Goal: Obtain resource: Download file/media

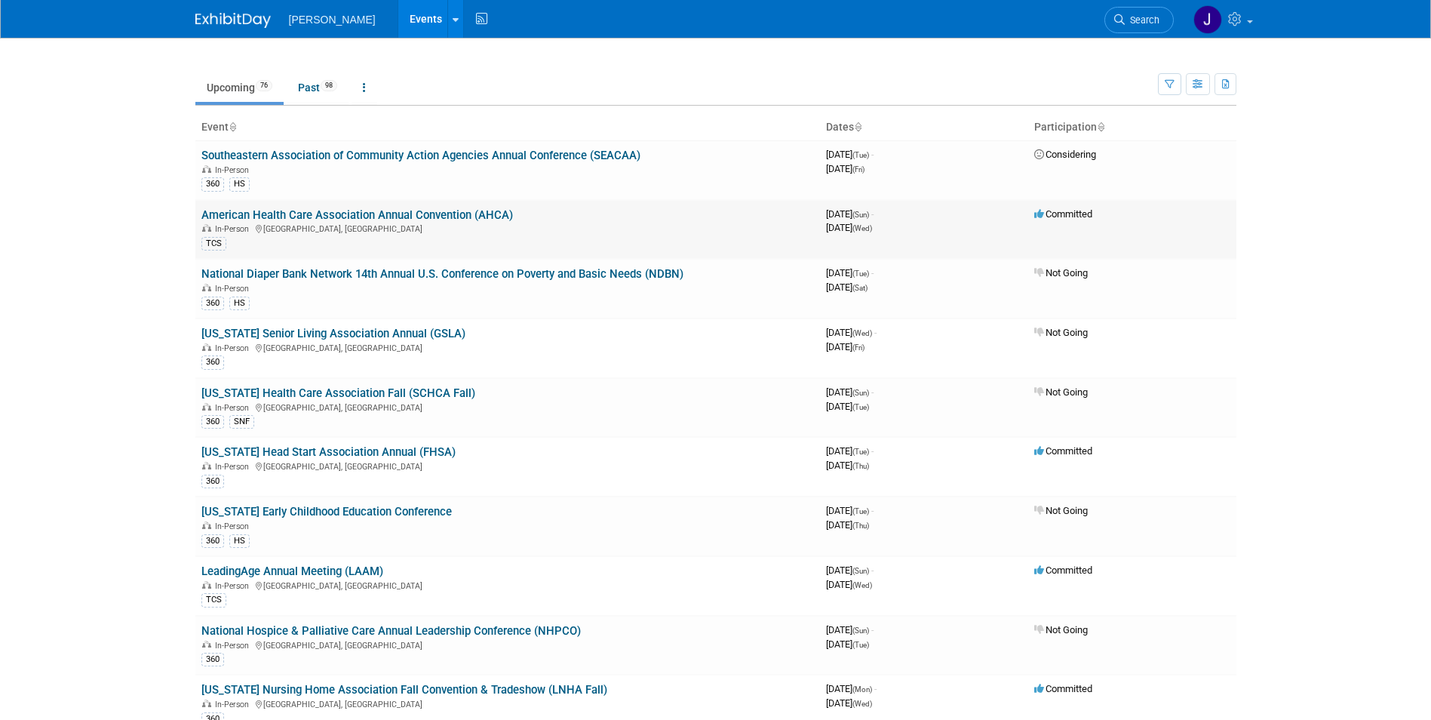
click at [404, 217] on link "American Health Care Association Annual Convention (AHCA)" at bounding box center [357, 215] width 312 height 14
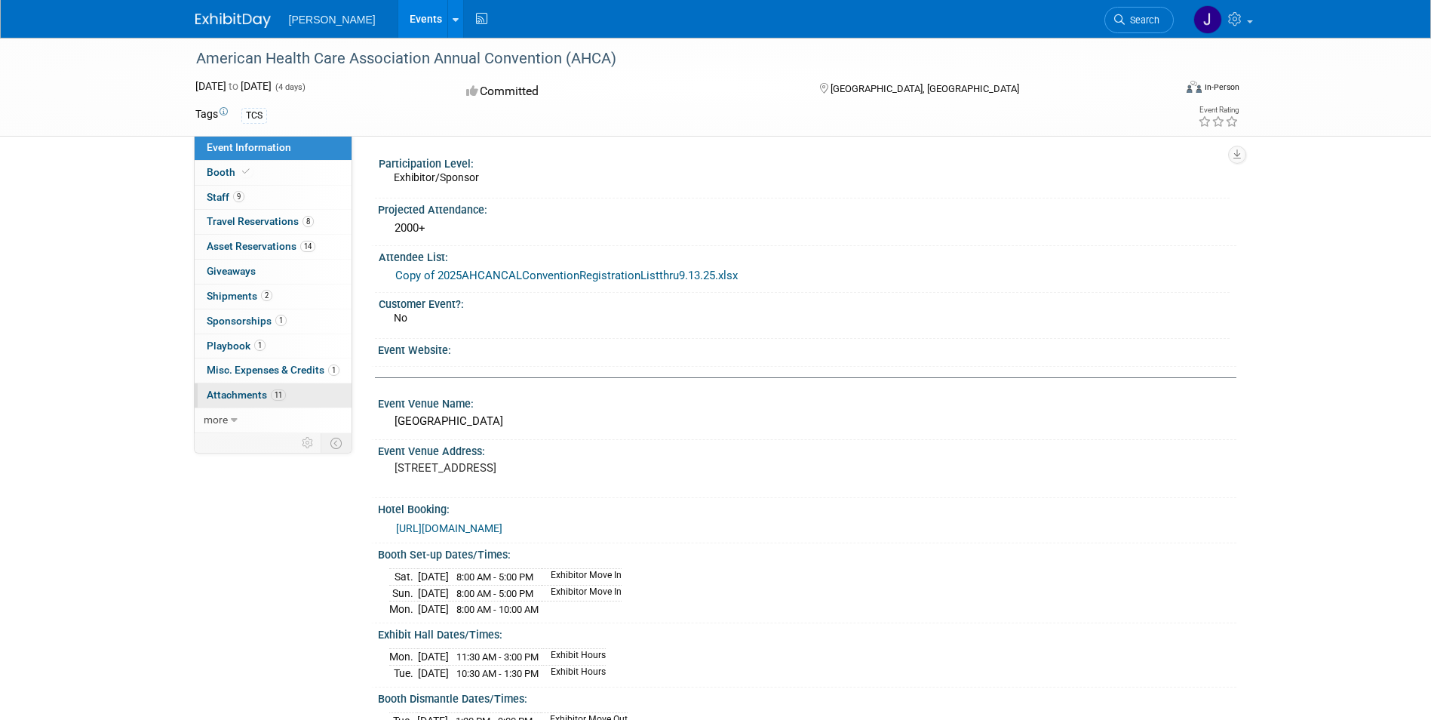
click at [247, 391] on span "Attachments 11" at bounding box center [246, 394] width 79 height 12
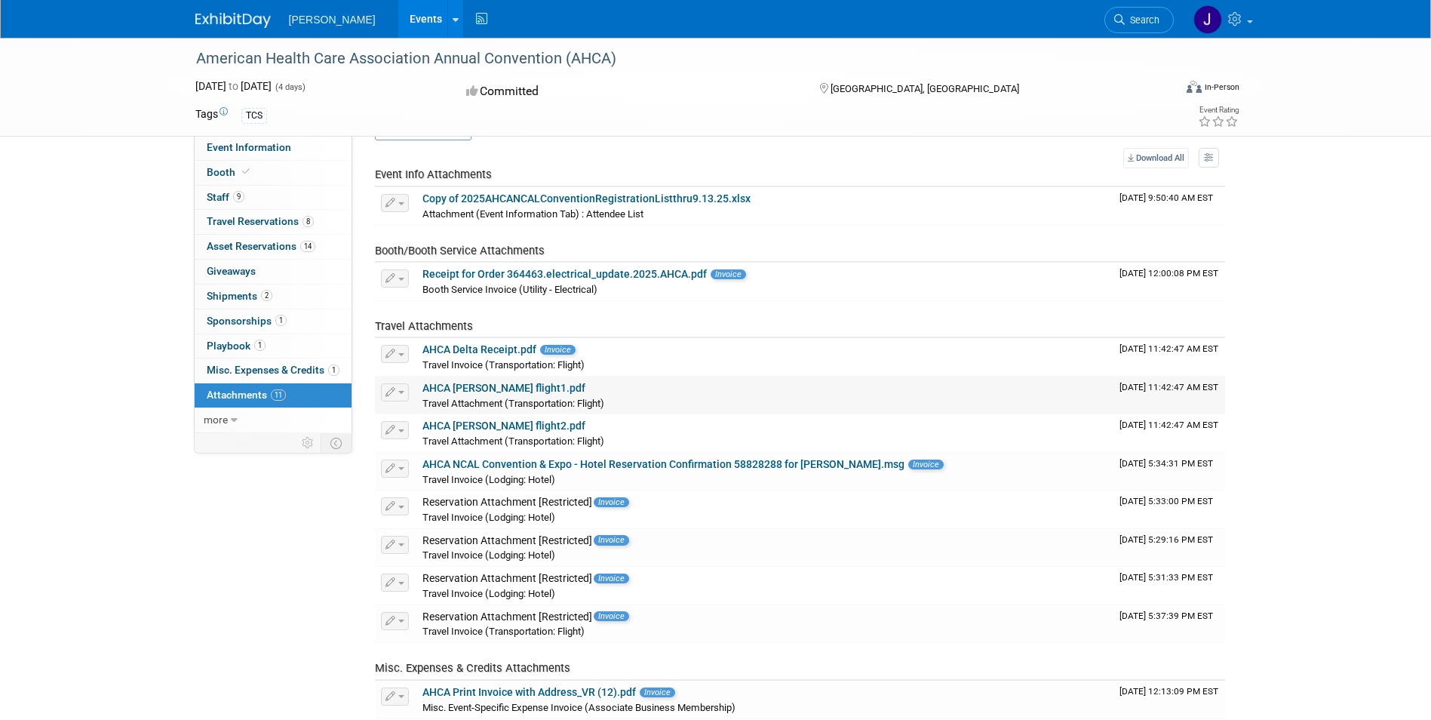
scroll to position [75, 0]
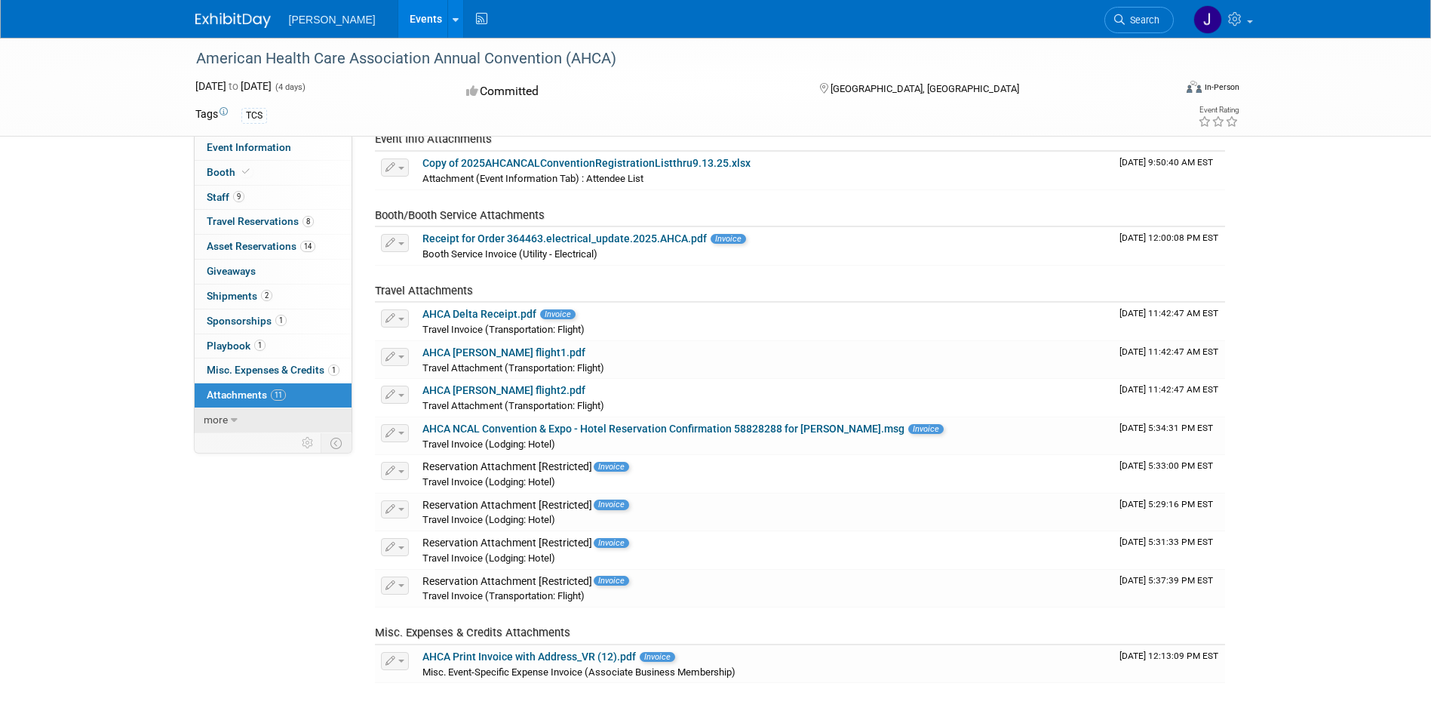
click at [220, 420] on span "more" at bounding box center [216, 419] width 24 height 12
click at [242, 447] on span "Event Binder (.pdf export)" at bounding box center [267, 444] width 121 height 12
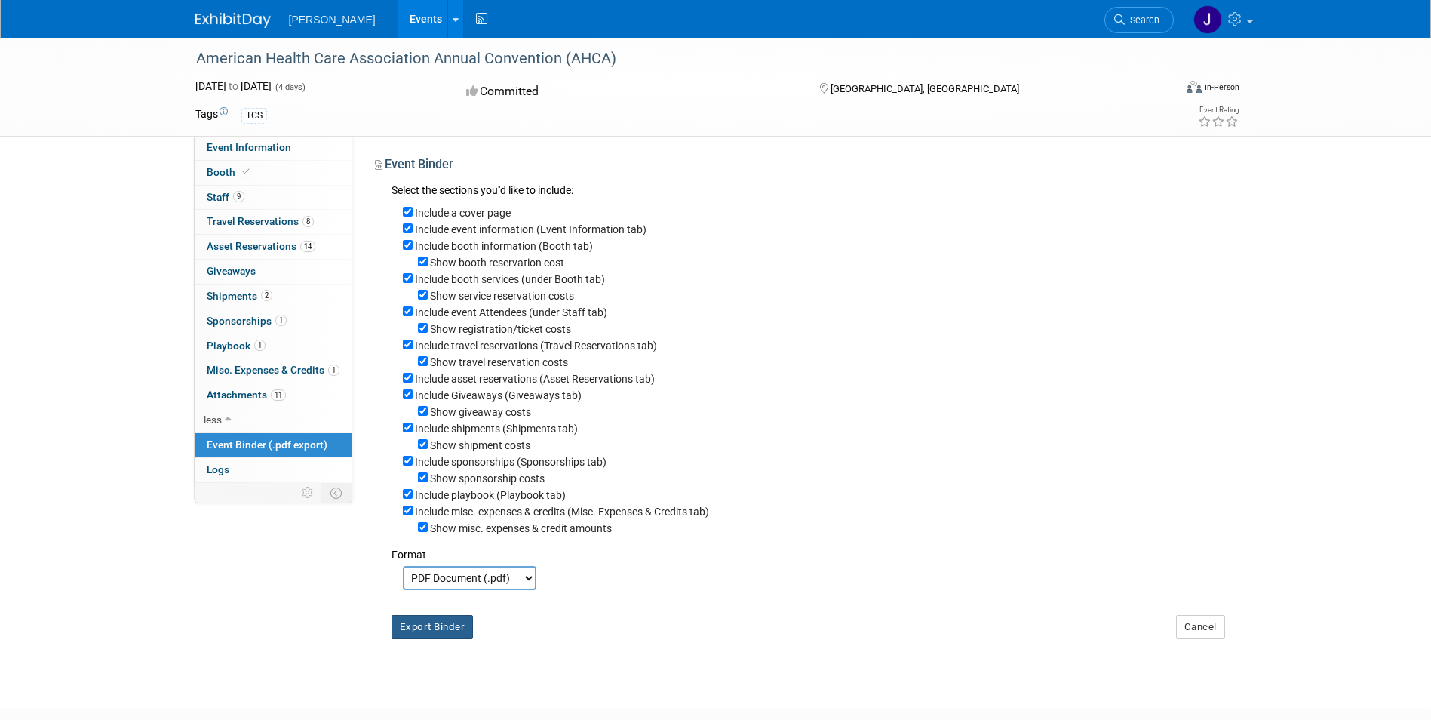
click at [444, 638] on button "Export Binder" at bounding box center [432, 627] width 82 height 24
click at [246, 398] on span "Attachments 11" at bounding box center [246, 394] width 79 height 12
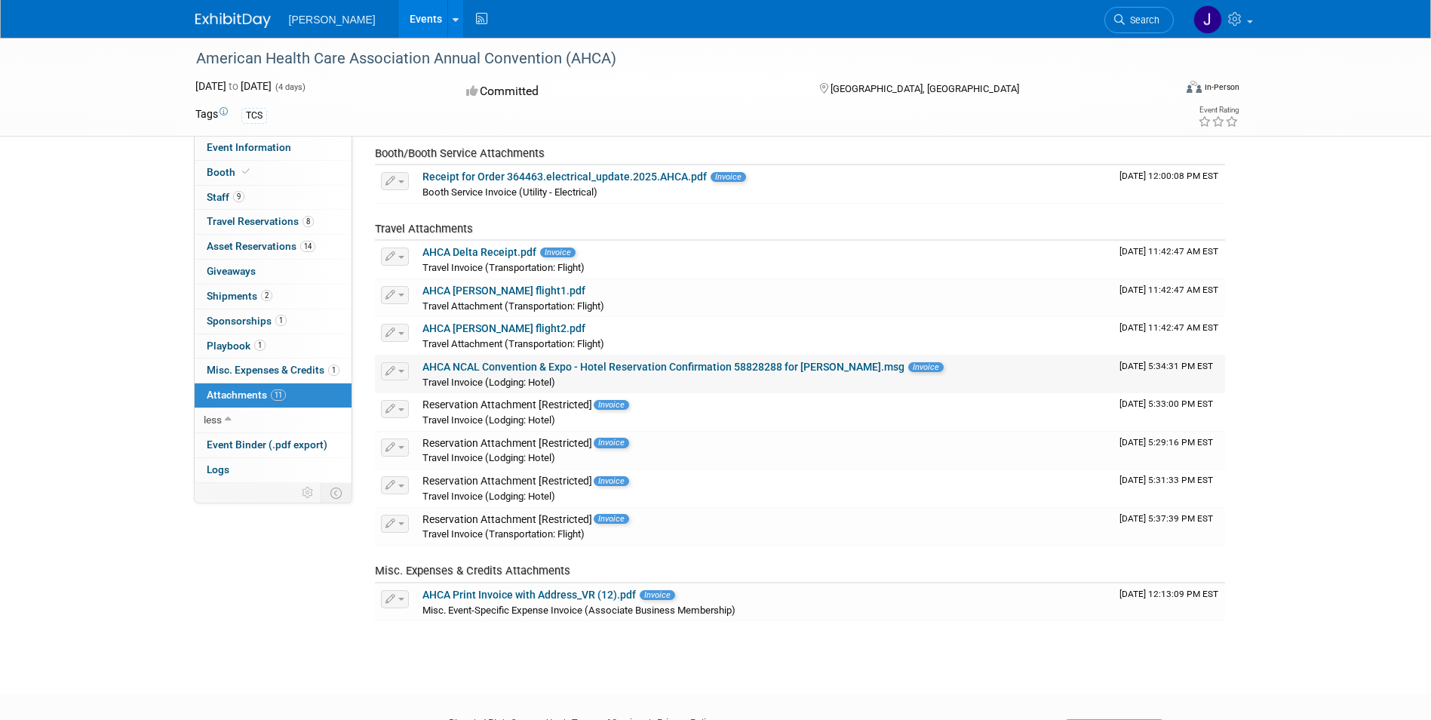
scroll to position [151, 0]
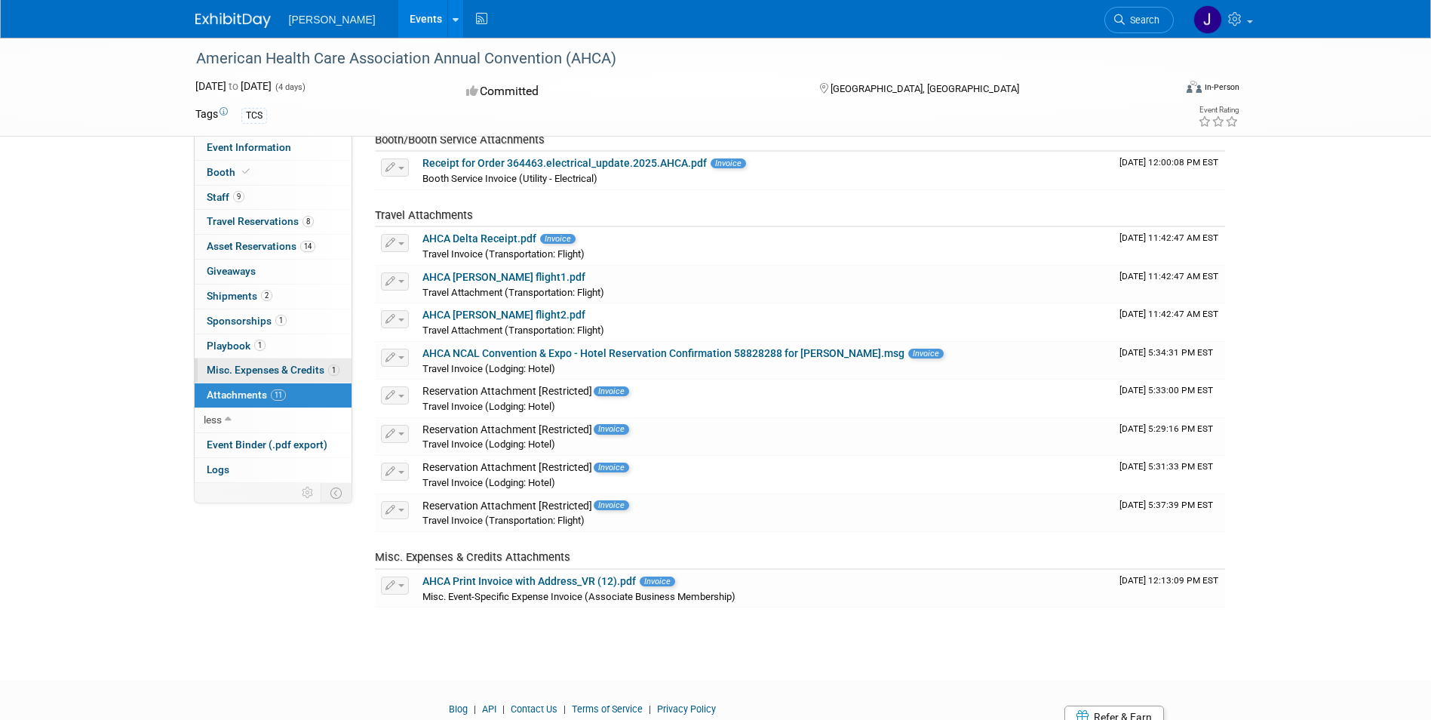
click at [236, 371] on span "Misc. Expenses & Credits 1" at bounding box center [273, 370] width 133 height 12
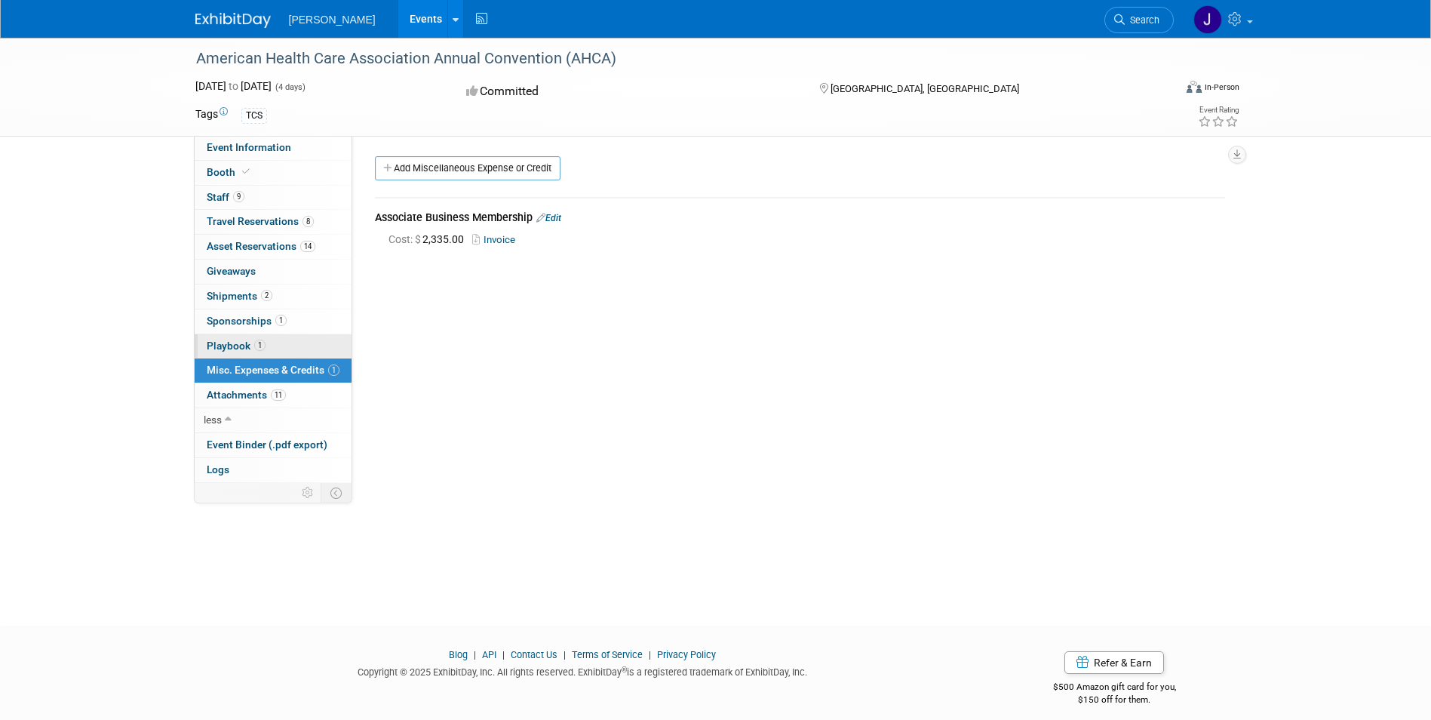
click at [219, 347] on span "Playbook 1" at bounding box center [236, 345] width 59 height 12
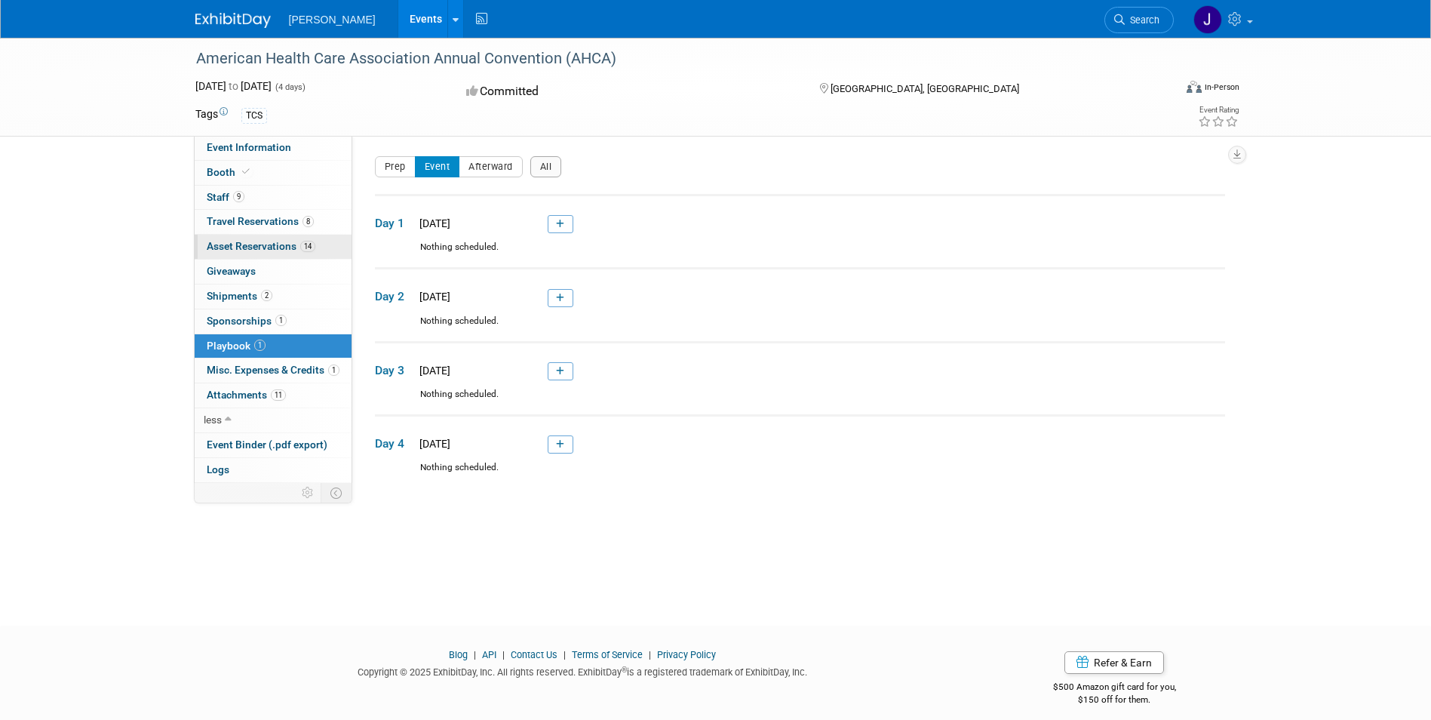
click at [243, 250] on span "Asset Reservations 14" at bounding box center [261, 246] width 109 height 12
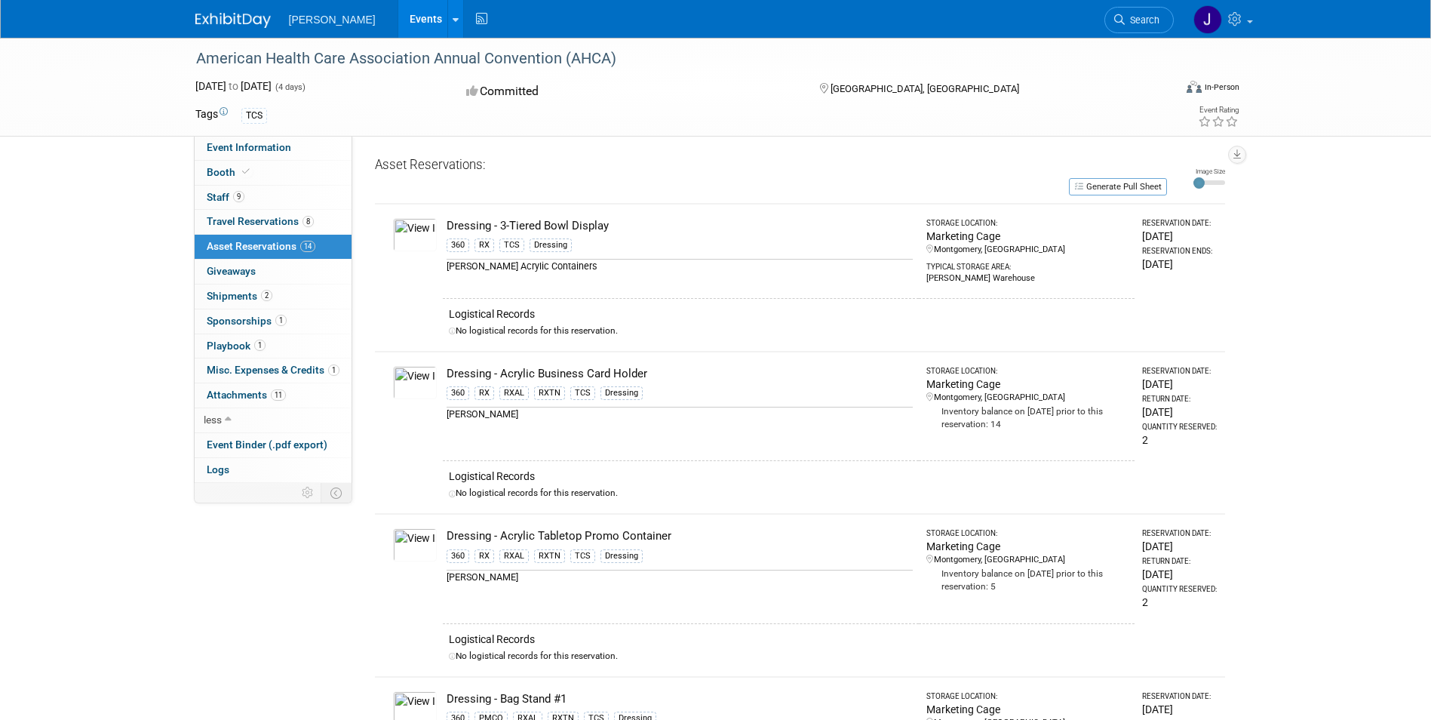
click at [232, 401] on link "11 Attachments 11" at bounding box center [273, 395] width 157 height 24
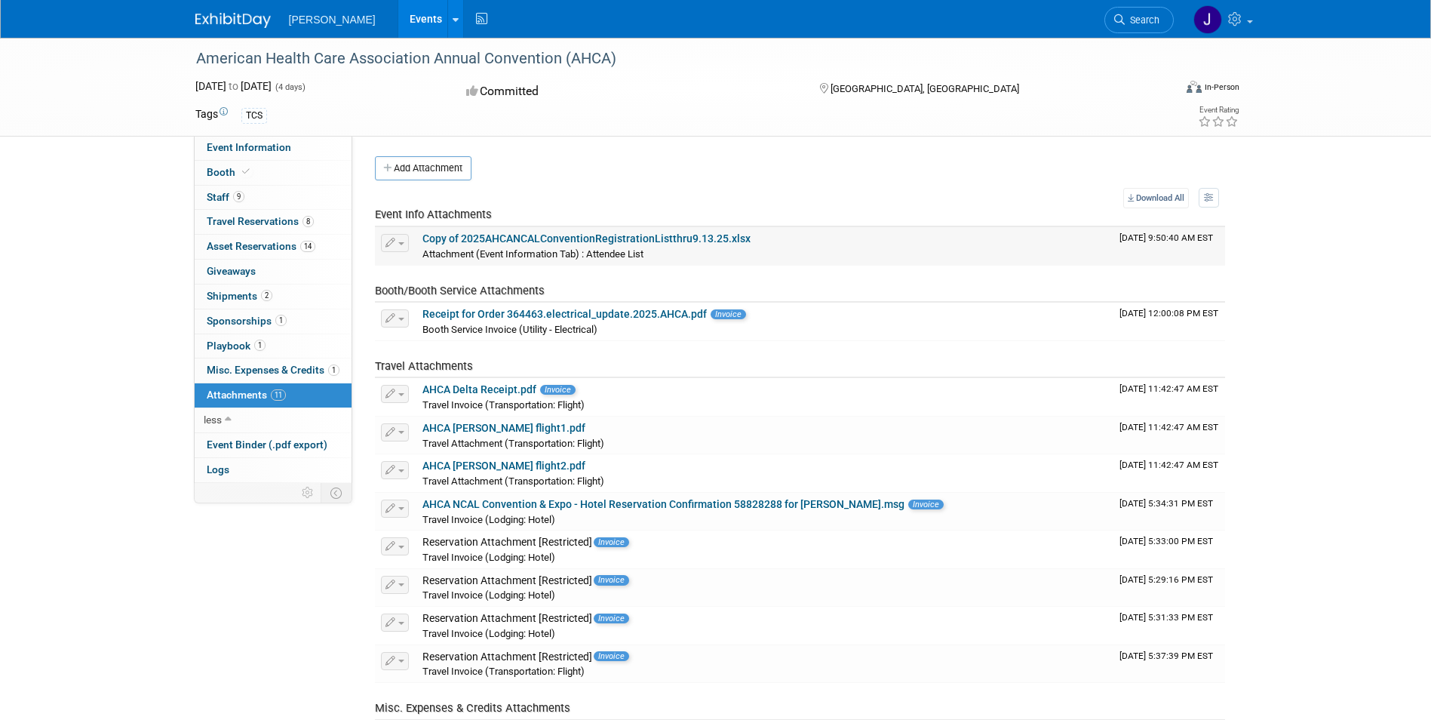
click at [649, 238] on link "Copy of 2025AHCANCALConventionRegistrationListthru9.13.25.xlsx" at bounding box center [586, 238] width 328 height 12
